Goal: Check status

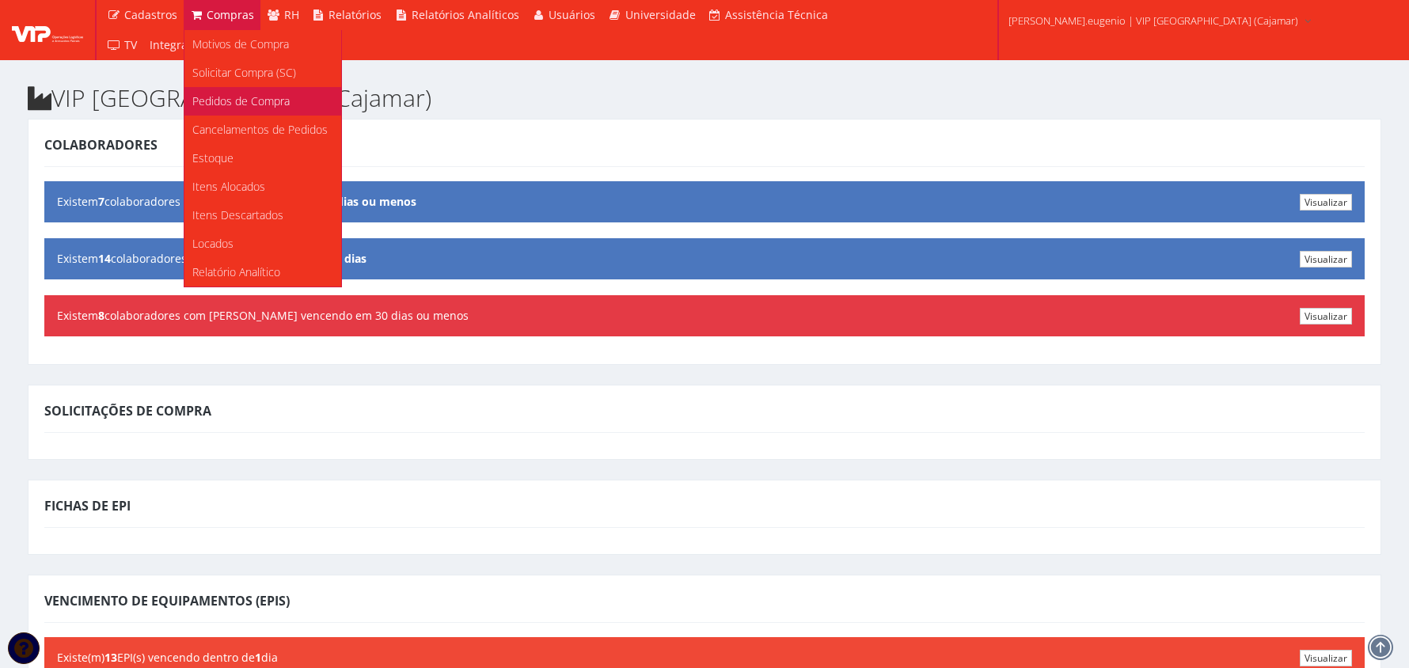
click at [241, 95] on span "Pedidos de Compra" at bounding box center [240, 100] width 97 height 15
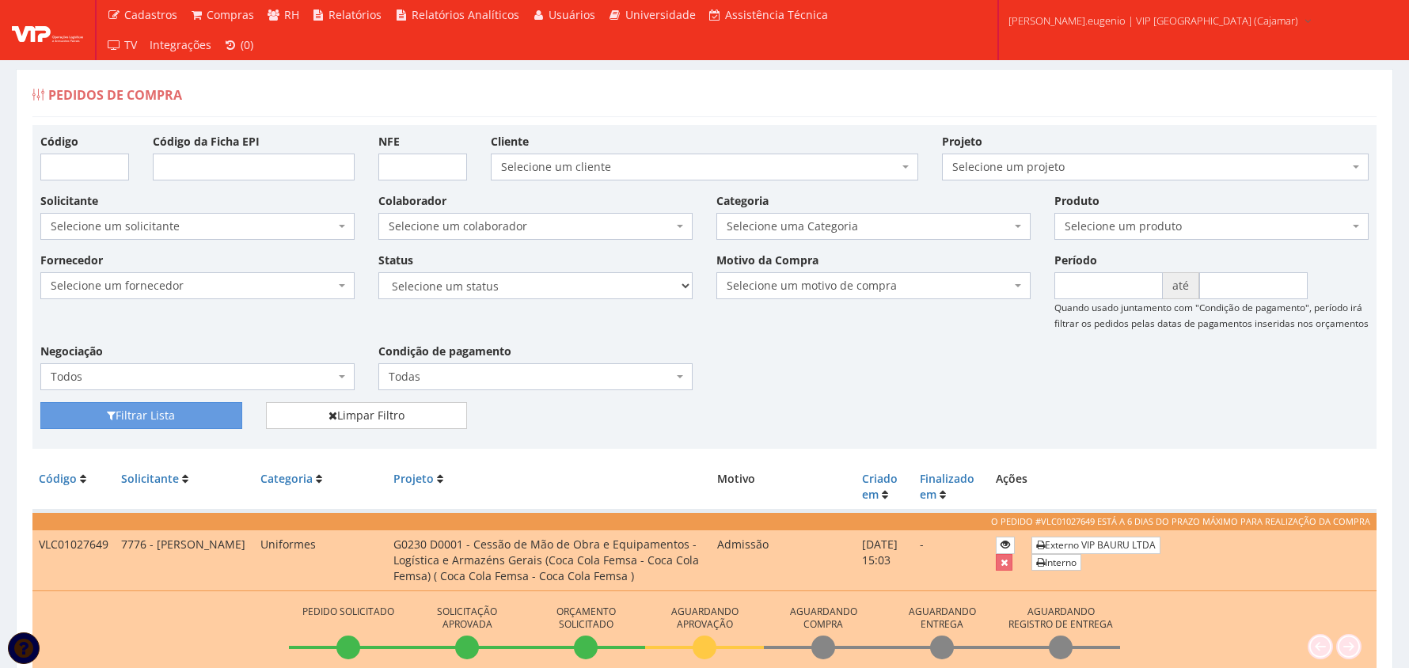
click at [1154, 241] on div "Solicitante Selecione um solicitante 16 - FELIPE DE SOUZA EUGENIO Selecione um …" at bounding box center [704, 221] width 1352 height 59
click at [1157, 230] on span "Selecione um produto" at bounding box center [1206, 226] width 284 height 16
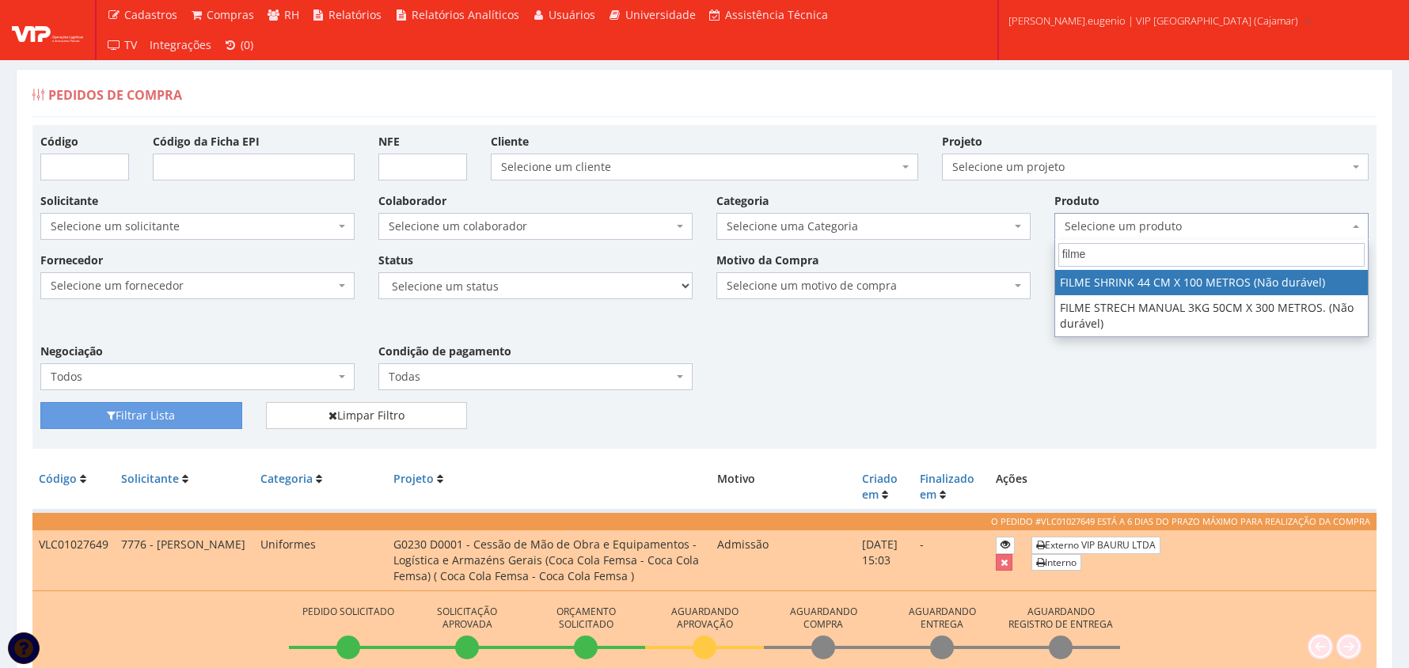
type input "filme"
select select "2880"
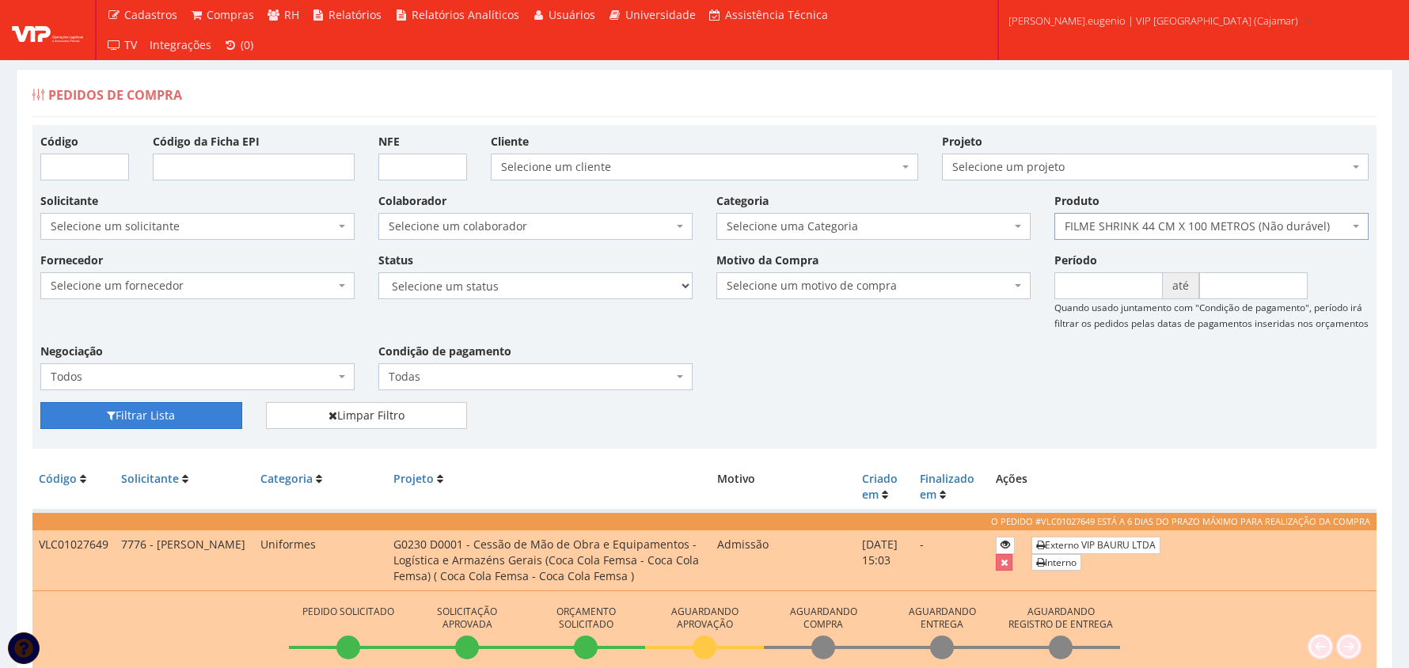
click at [99, 424] on button "Filtrar Lista" at bounding box center [141, 415] width 202 height 27
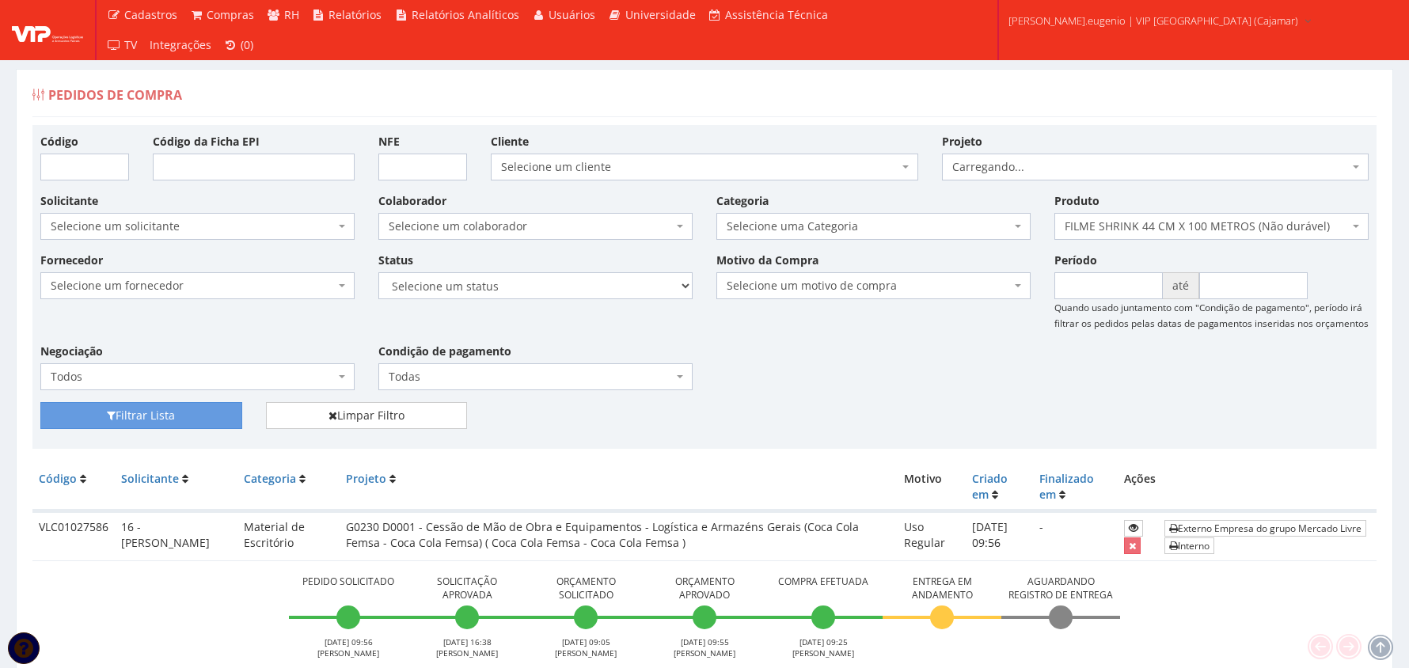
scroll to position [211, 0]
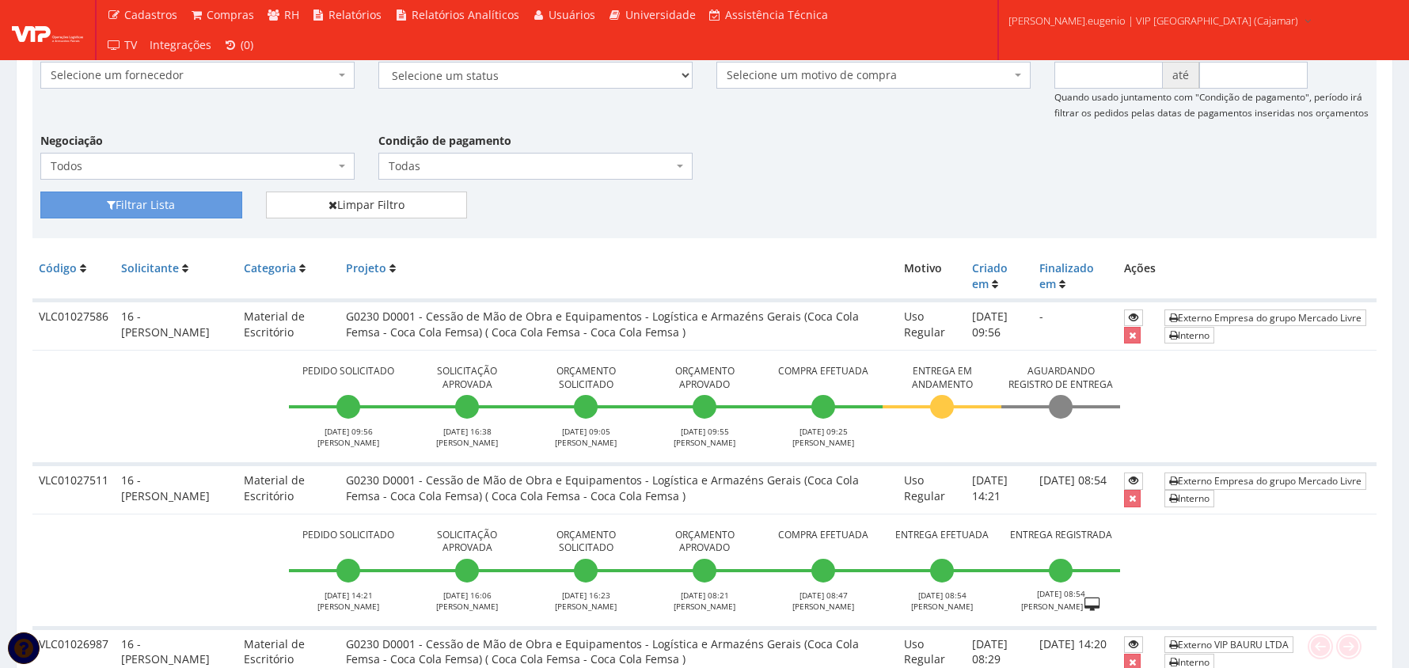
click at [87, 309] on td "VLC01027586" at bounding box center [73, 326] width 82 height 50
copy td "VLC01027586"
click at [296, 372] on span "Pedido Solicitado" at bounding box center [348, 371] width 107 height 13
click at [1129, 314] on icon at bounding box center [1133, 317] width 9 height 11
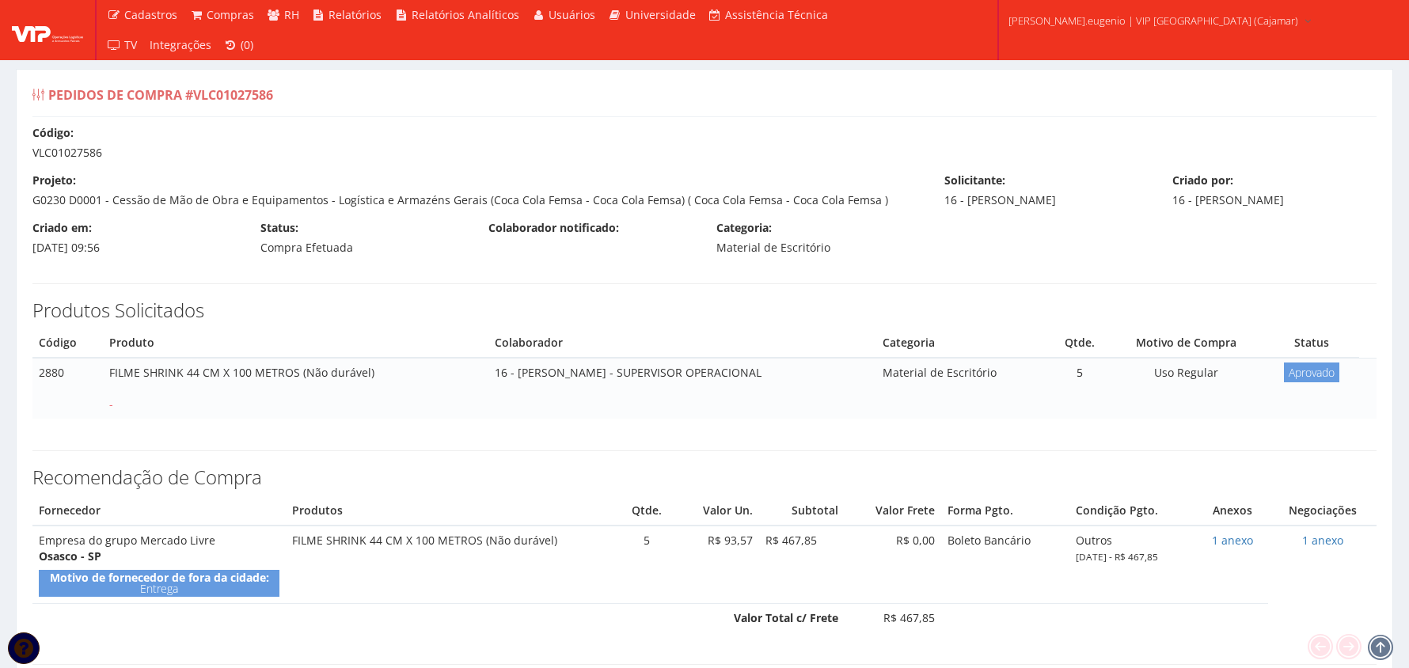
drag, startPoint x: 90, startPoint y: 367, endPoint x: 291, endPoint y: 367, distance: 201.0
click at [291, 367] on tr "2880 FILME SHRINK 44 CM X 100 METROS (Não durável) - 16 - FELIPE DE SOUZA EUGEN…" at bounding box center [704, 388] width 1344 height 61
copy tr "FILME SHRINK 44 CM X 100 METROS"
click at [232, 377] on td "FILME SHRINK 44 CM X 100 METROS (Não durável) -" at bounding box center [295, 388] width 385 height 61
drag, startPoint x: 102, startPoint y: 368, endPoint x: 292, endPoint y: 368, distance: 189.9
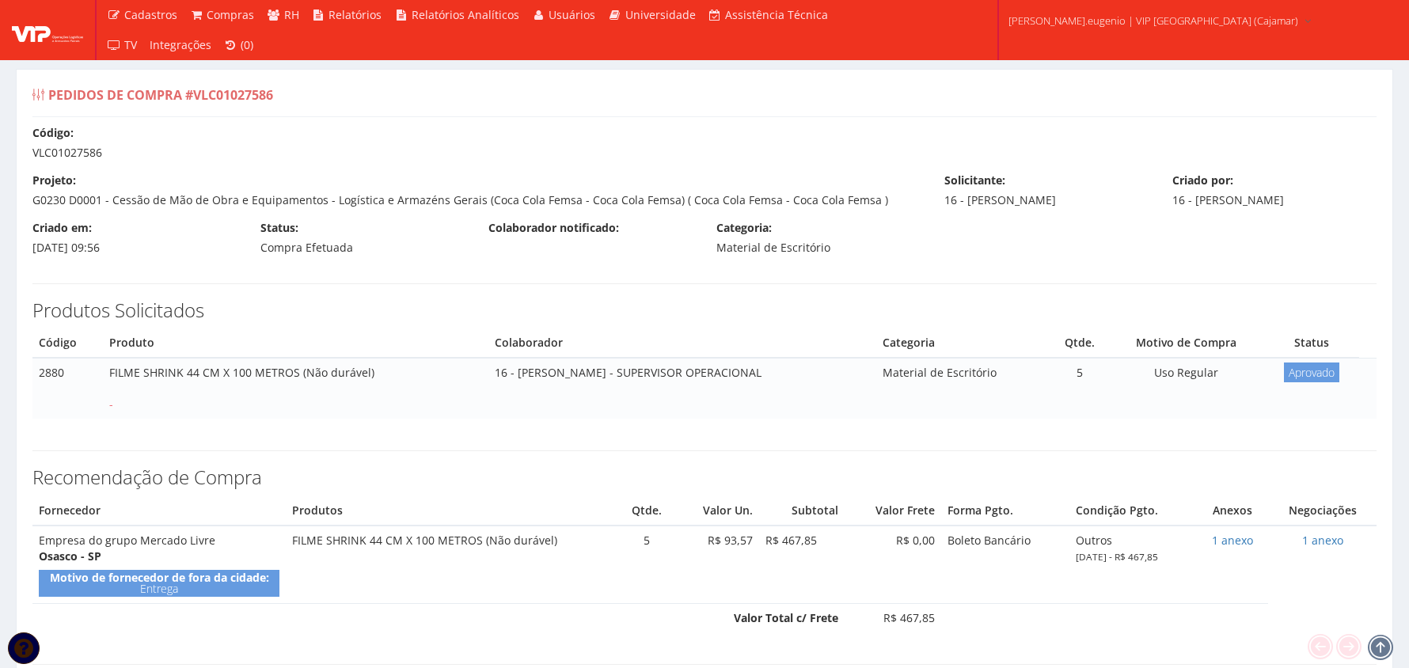
click at [292, 368] on td "FILME SHRINK 44 CM X 100 METROS (Não durável) -" at bounding box center [295, 388] width 385 height 61
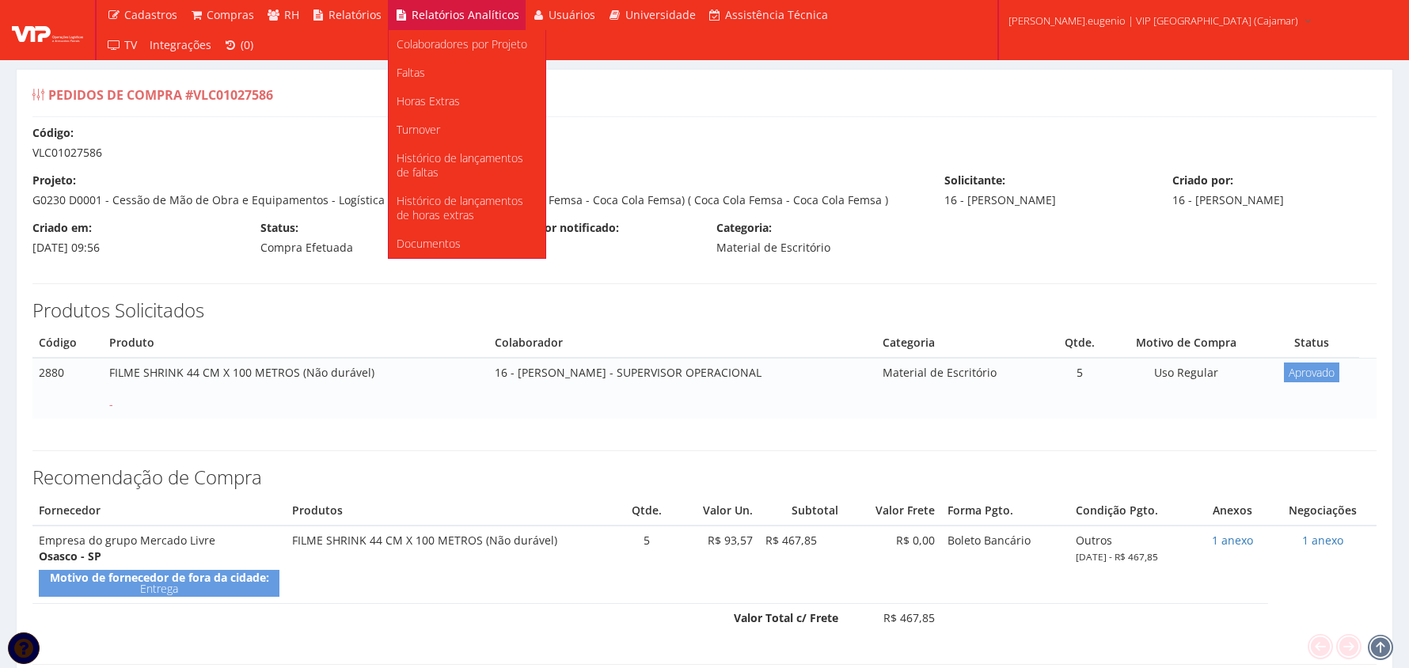
copy td "FILME SHRINK 44 CM X 100 METROS"
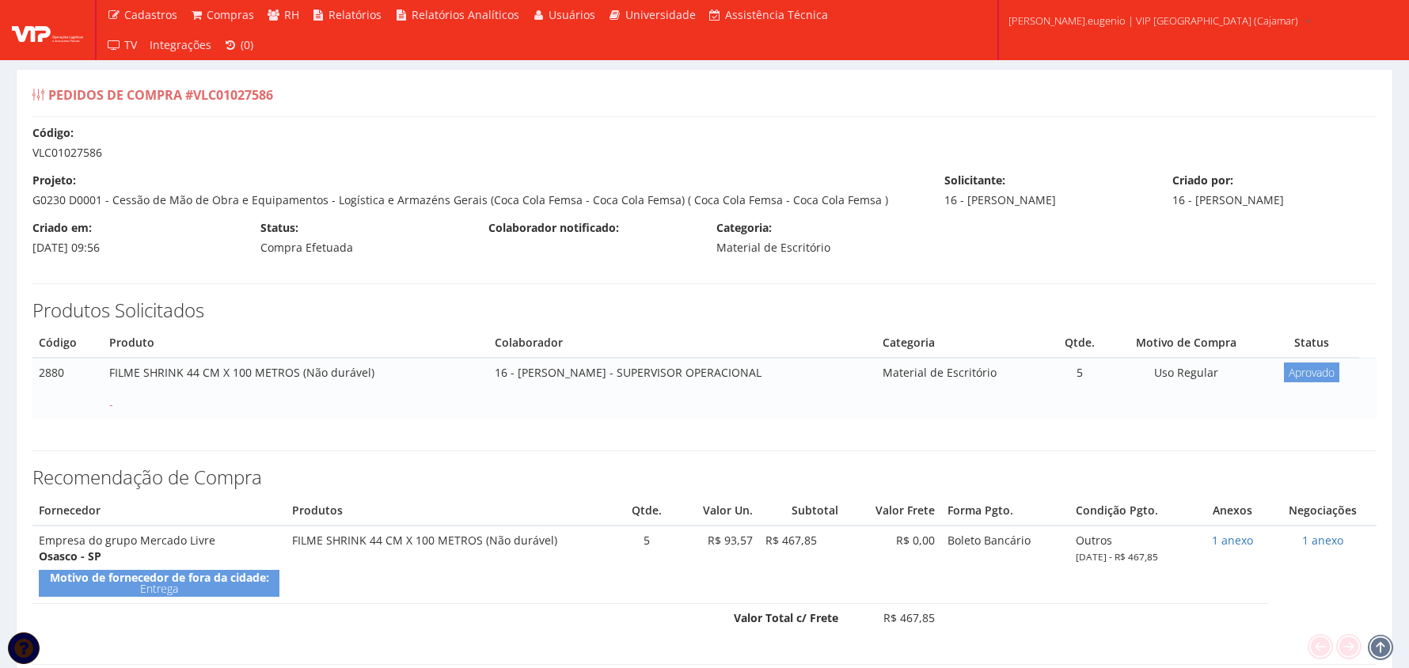
click at [78, 152] on div "Código: VLC01027586" at bounding box center [705, 143] width 1368 height 36
copy div "VLC01027586"
